Goal: Task Accomplishment & Management: Use online tool/utility

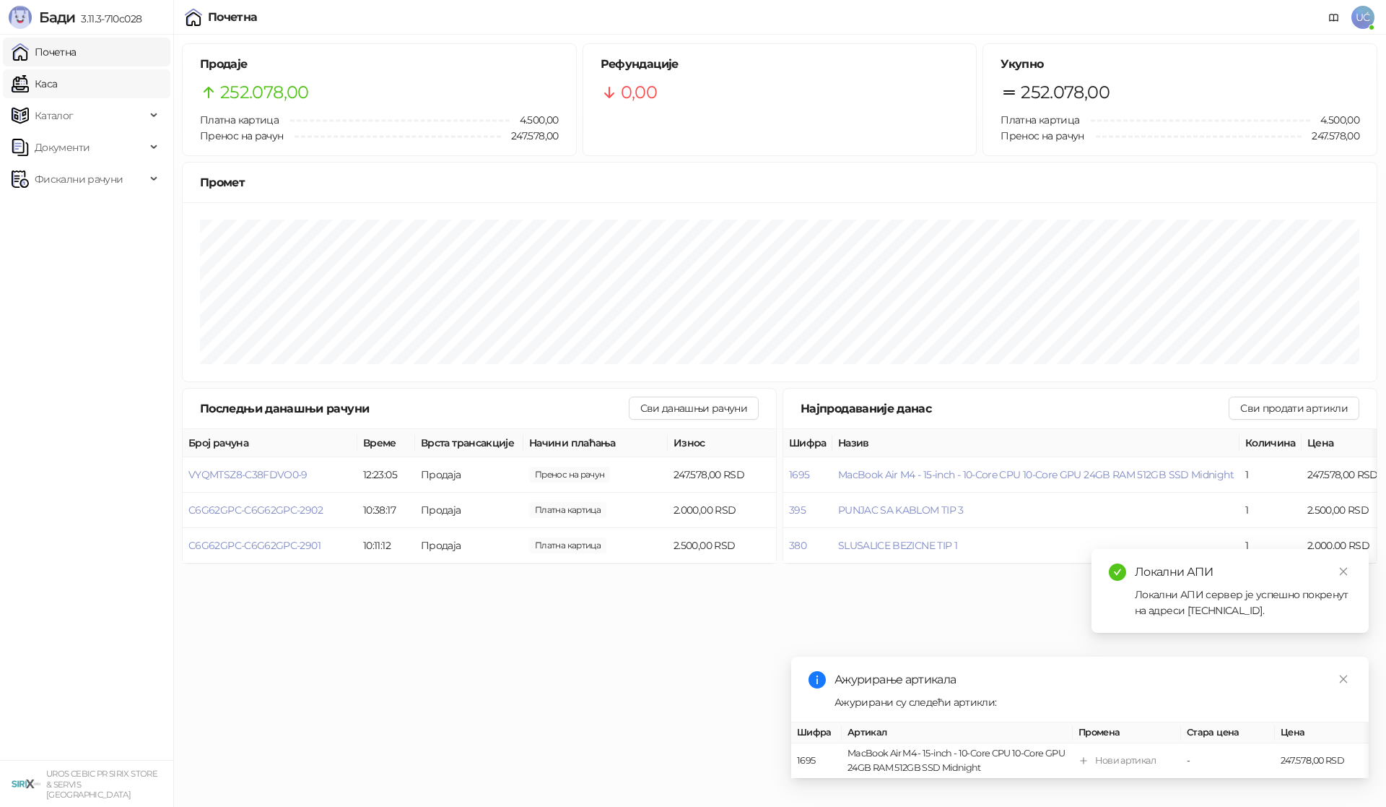
click at [57, 71] on link "Каса" at bounding box center [34, 83] width 45 height 29
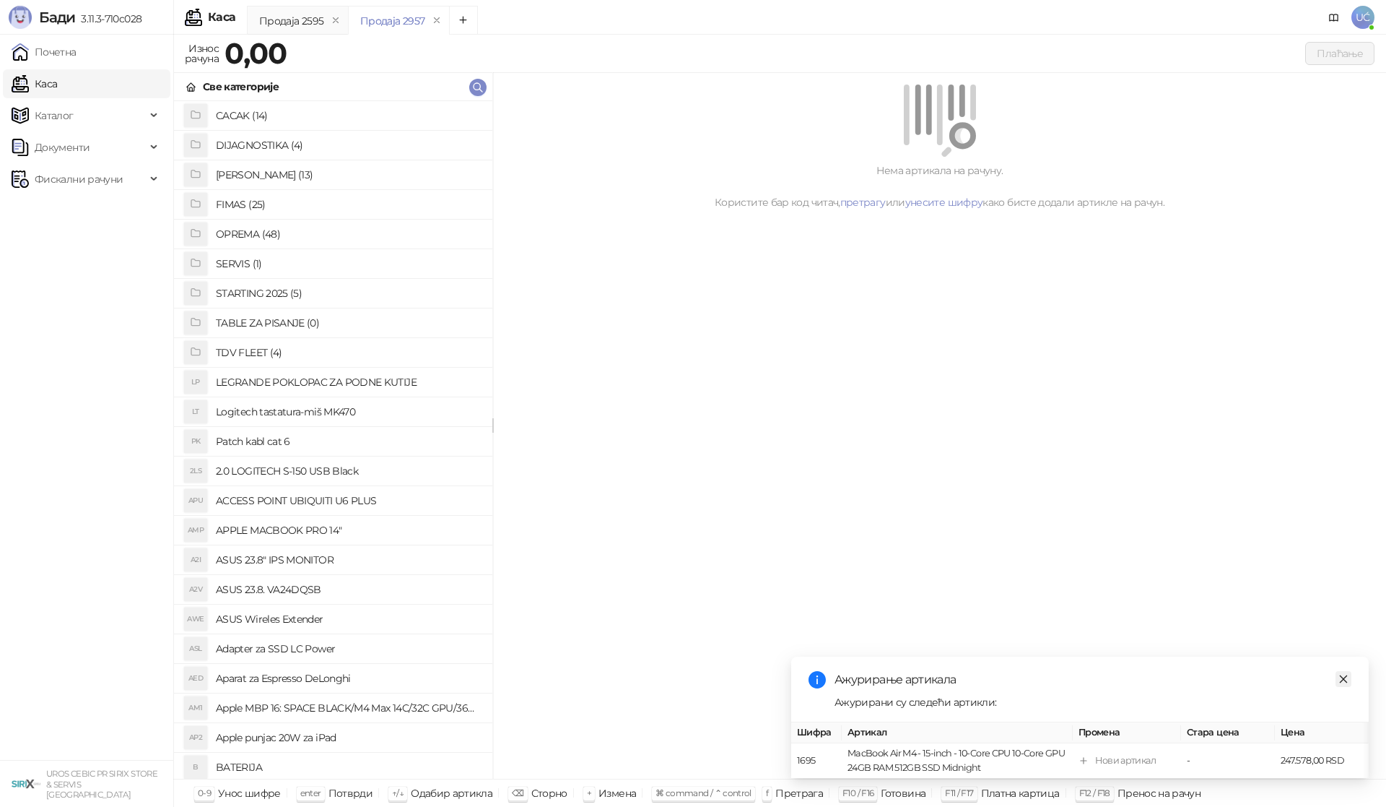
click at [1348, 671] on link "Close" at bounding box center [1344, 679] width 16 height 16
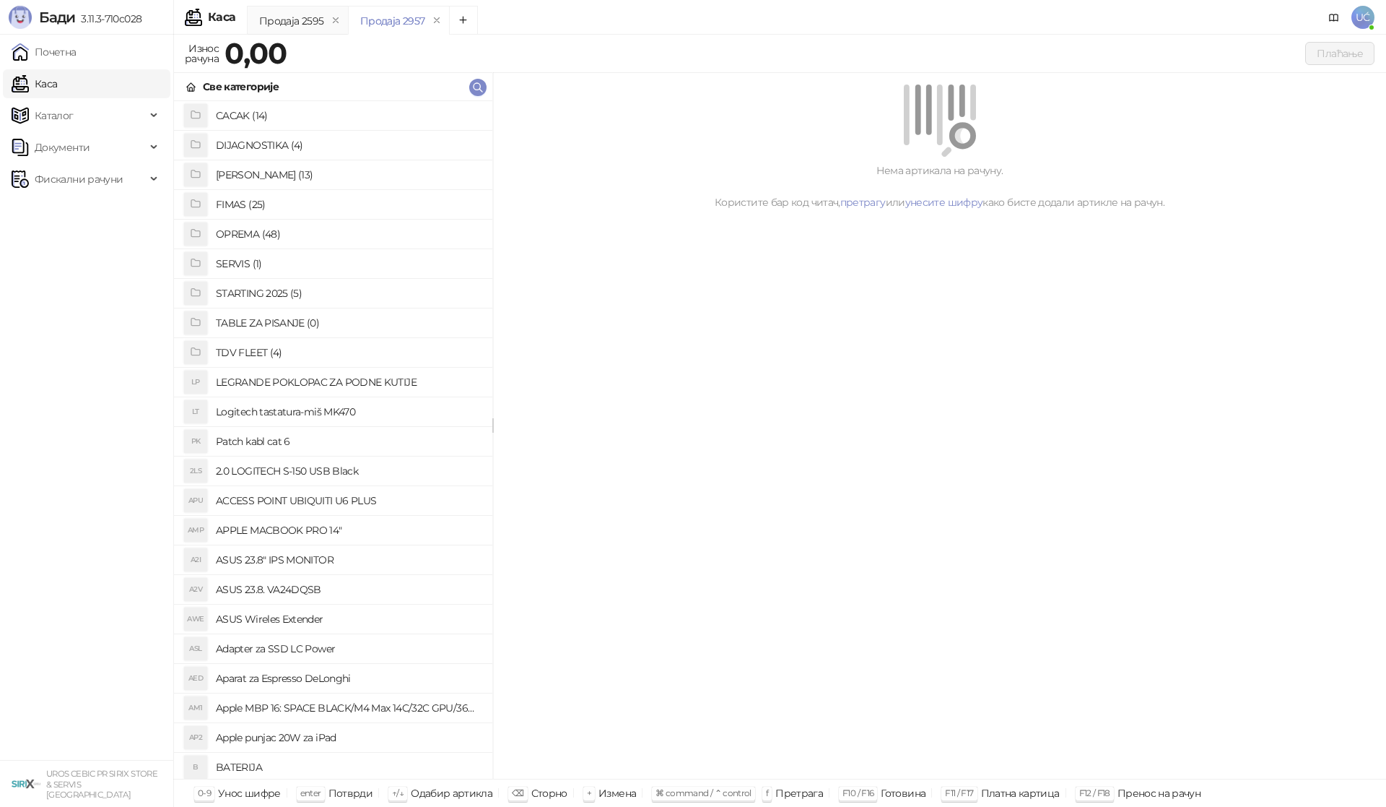
click at [265, 230] on h4 "OPREMA (48)" at bounding box center [348, 233] width 265 height 23
